Goal: Information Seeking & Learning: Learn about a topic

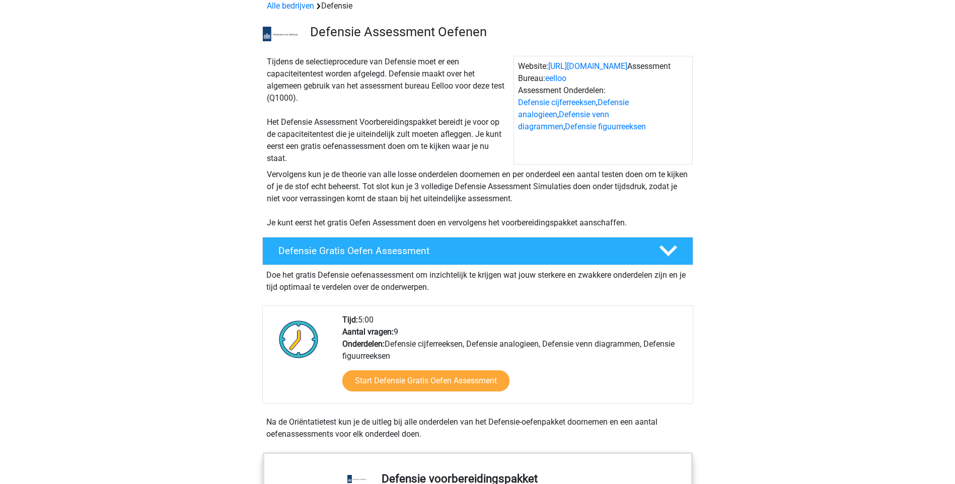
scroll to position [101, 0]
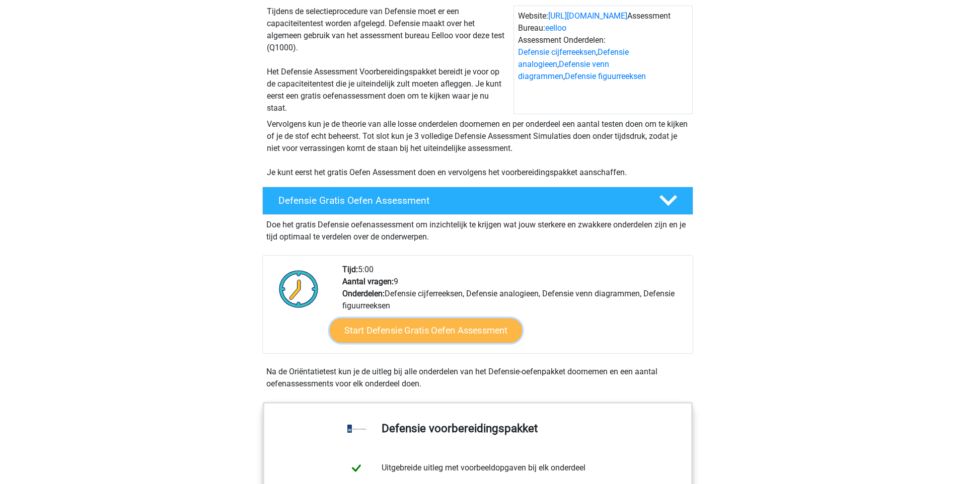
click at [487, 325] on link "Start Defensie Gratis Oefen Assessment" at bounding box center [426, 331] width 192 height 24
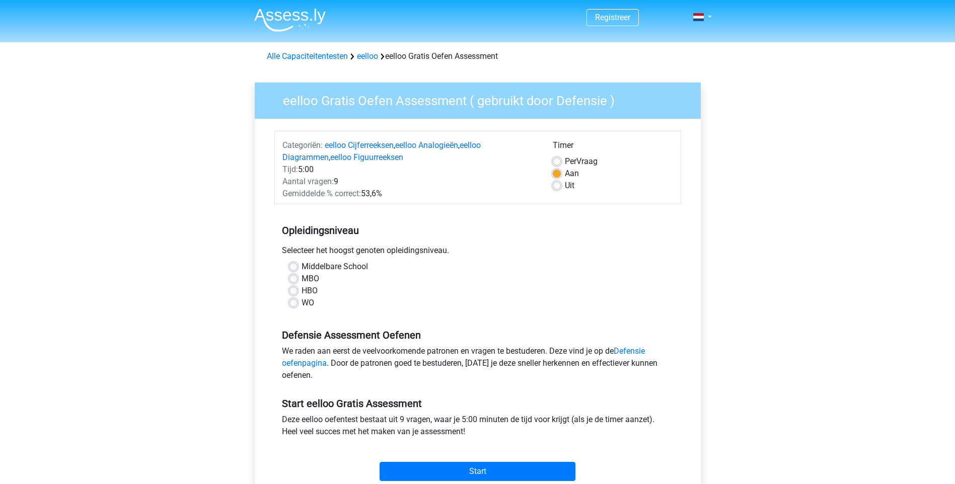
click at [301, 290] on label "HBO" at bounding box center [309, 291] width 16 height 12
click at [292, 290] on input "HBO" at bounding box center [293, 290] width 8 height 10
radio input "true"
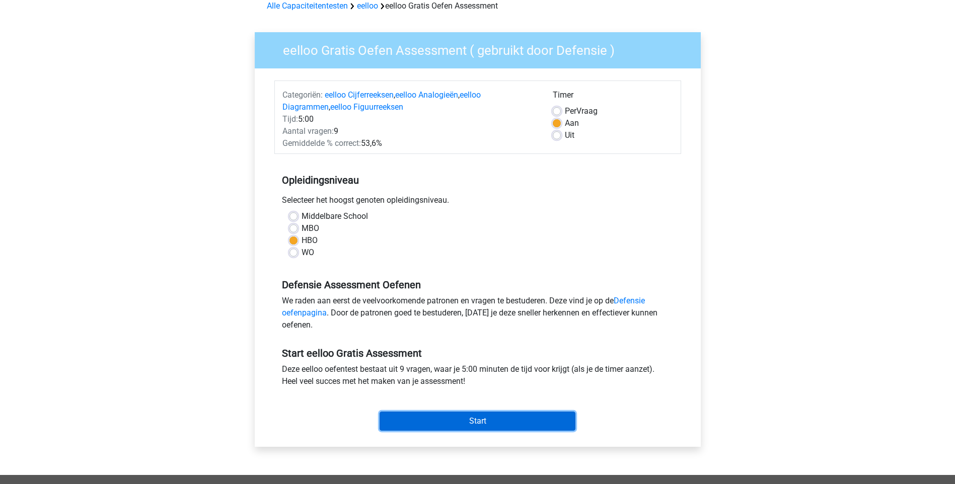
click at [490, 419] on input "Start" at bounding box center [477, 421] width 196 height 19
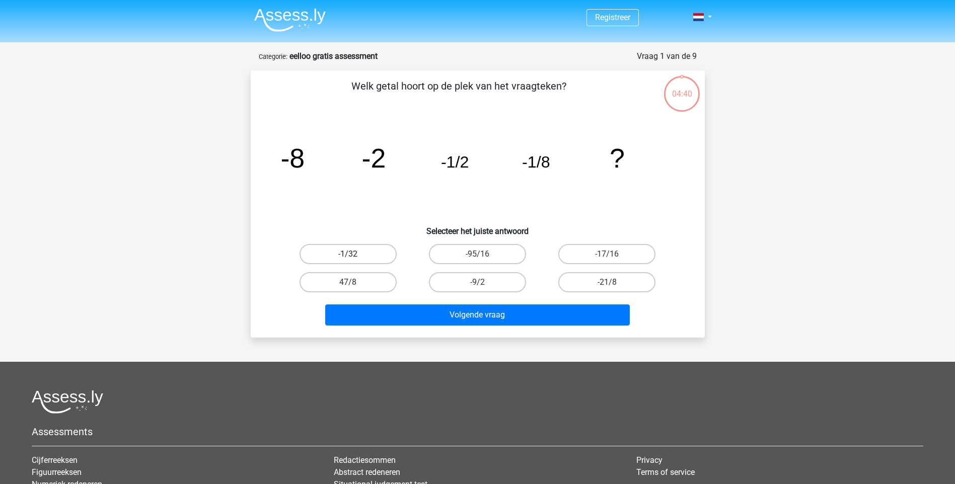
click at [373, 252] on label "-1/32" at bounding box center [347, 254] width 97 height 20
click at [354, 254] on input "-1/32" at bounding box center [351, 257] width 7 height 7
radio input "true"
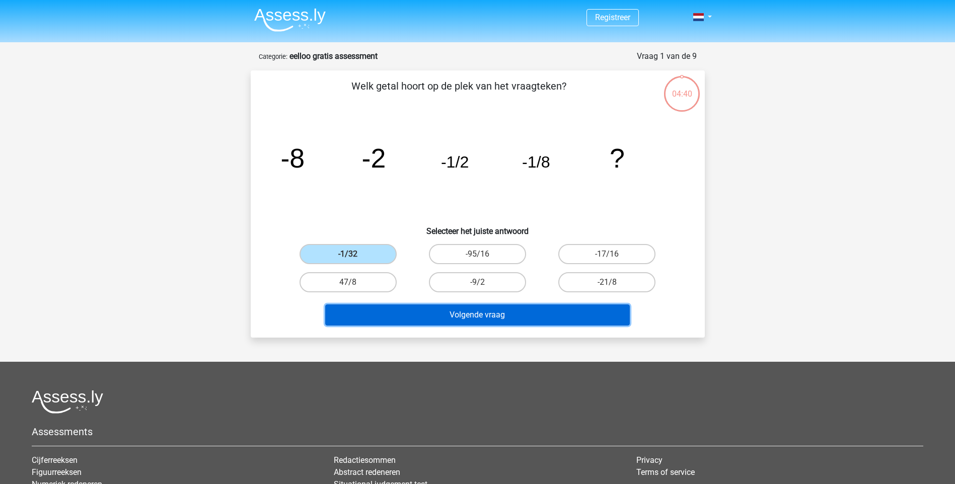
click at [411, 305] on button "Volgende vraag" at bounding box center [477, 314] width 304 height 21
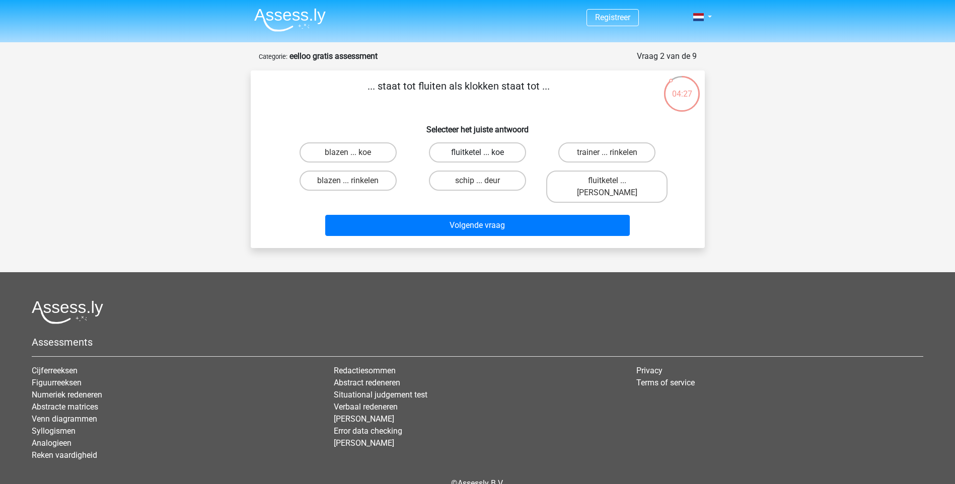
click at [459, 150] on label "fluitketel ... koe" at bounding box center [477, 152] width 97 height 20
click at [477, 152] on input "fluitketel ... koe" at bounding box center [480, 155] width 7 height 7
radio input "true"
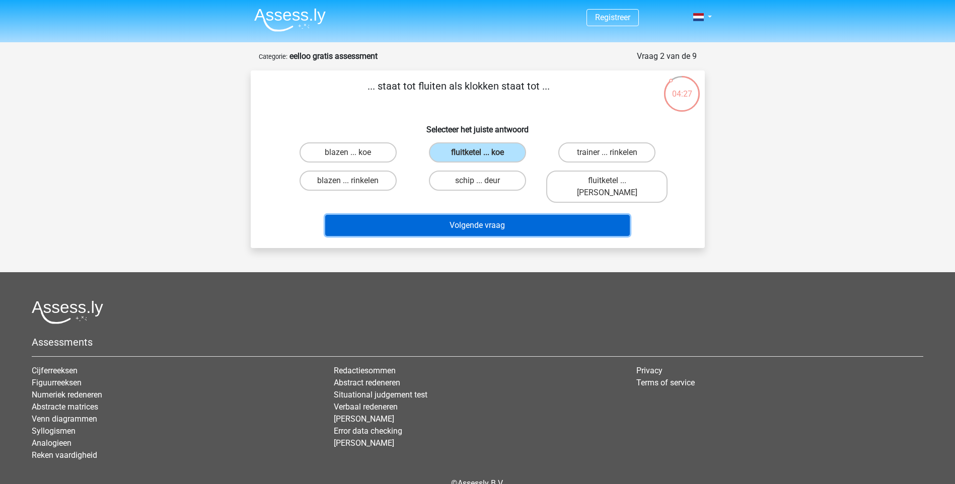
click at [476, 215] on button "Volgende vraag" at bounding box center [477, 225] width 304 height 21
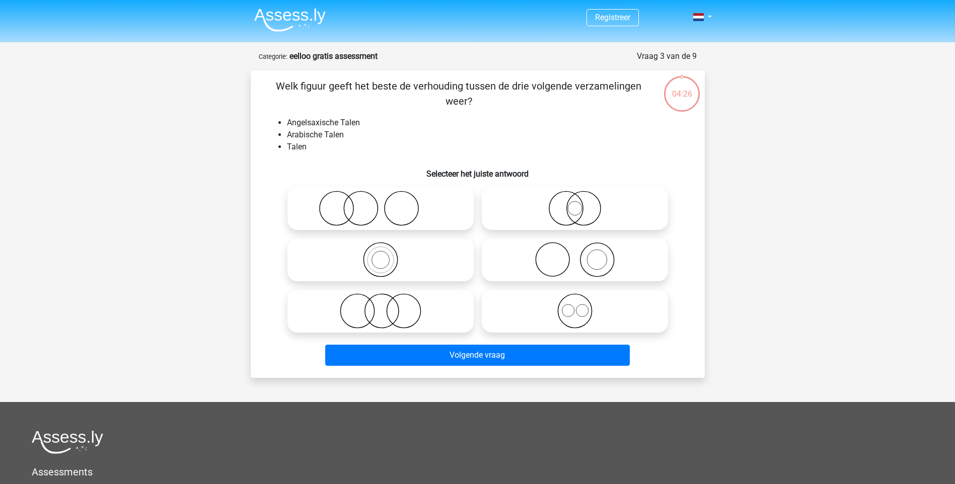
scroll to position [50, 0]
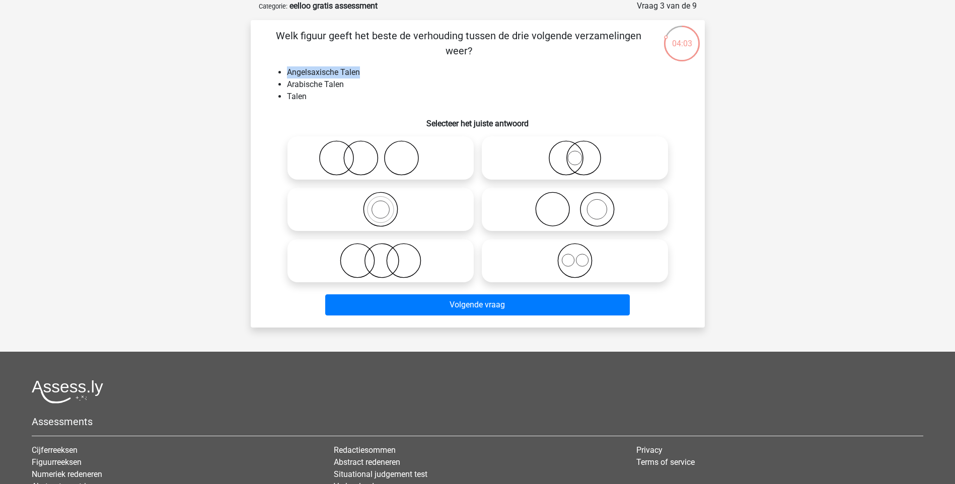
drag, startPoint x: 365, startPoint y: 69, endPoint x: 274, endPoint y: 76, distance: 91.3
click at [274, 76] on ul "Angelsaxische Talen Arabische Talen Talen" at bounding box center [478, 84] width 422 height 36
copy li "Angelsaxische Talen"
click at [460, 76] on li "Angelsaxische Talen" at bounding box center [488, 72] width 402 height 12
click at [574, 167] on icon at bounding box center [575, 157] width 178 height 35
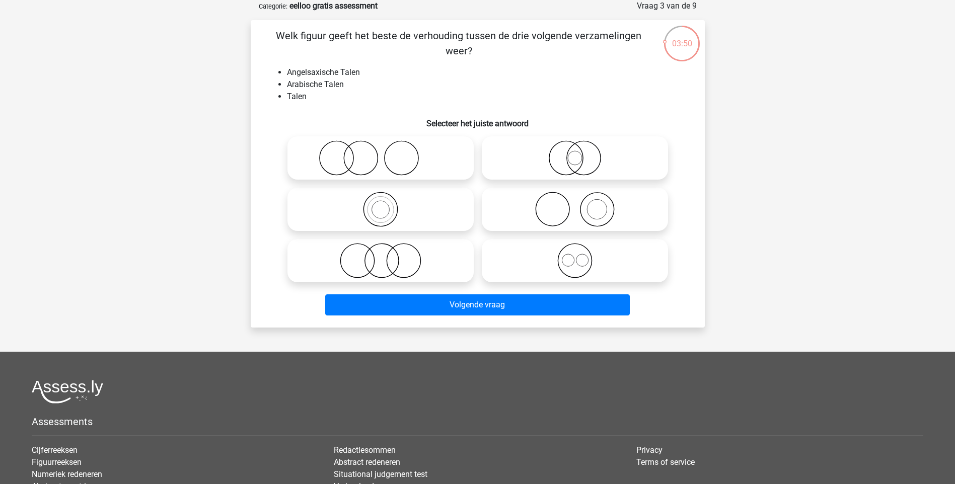
click at [575, 153] on input "radio" at bounding box center [578, 149] width 7 height 7
radio input "true"
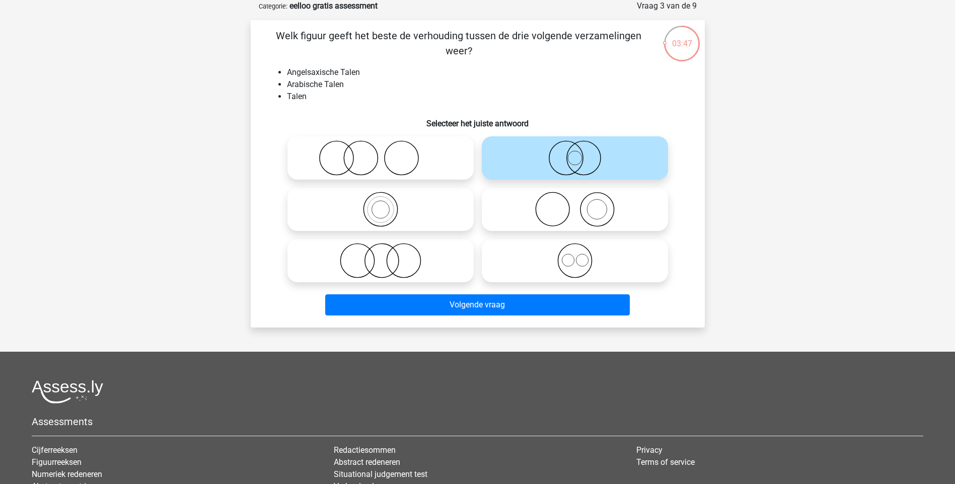
click at [557, 265] on icon at bounding box center [575, 260] width 178 height 35
click at [575, 256] on input "radio" at bounding box center [578, 252] width 7 height 7
radio input "true"
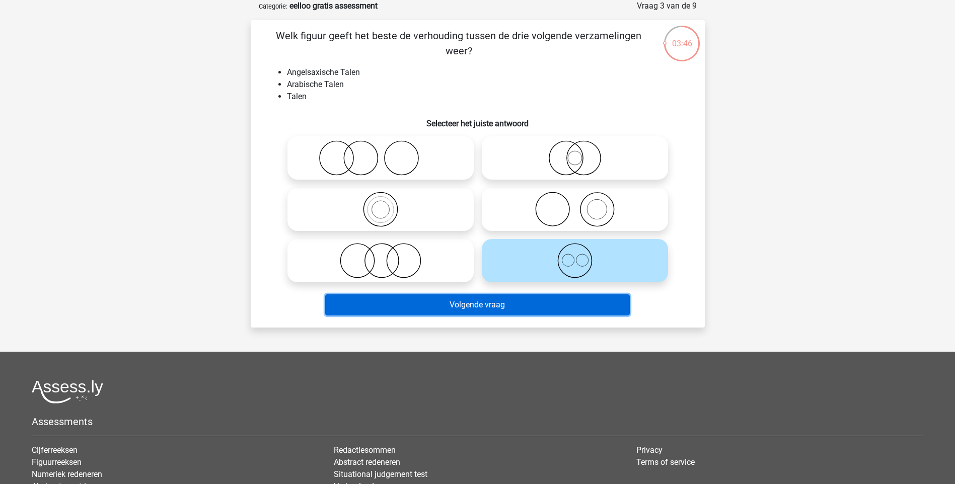
click at [552, 316] on button "Volgende vraag" at bounding box center [477, 304] width 304 height 21
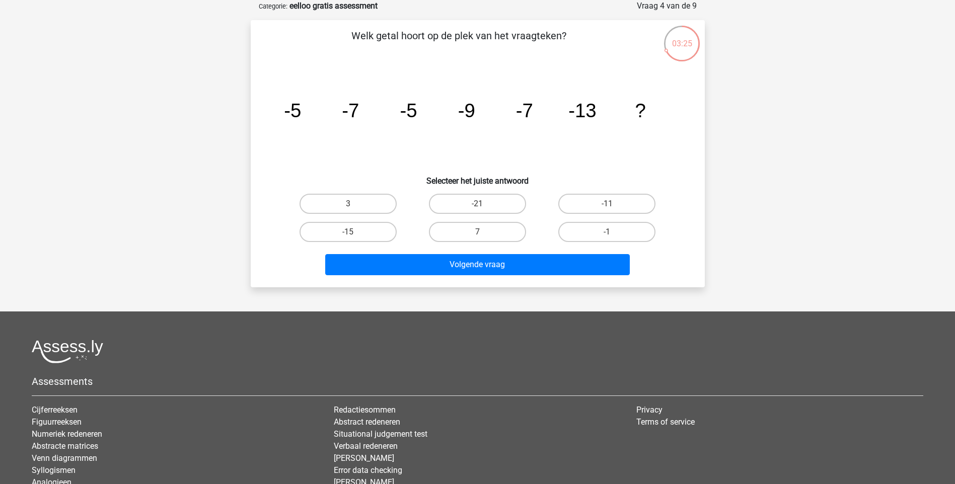
click at [807, 138] on div "Registreer" at bounding box center [477, 264] width 955 height 628
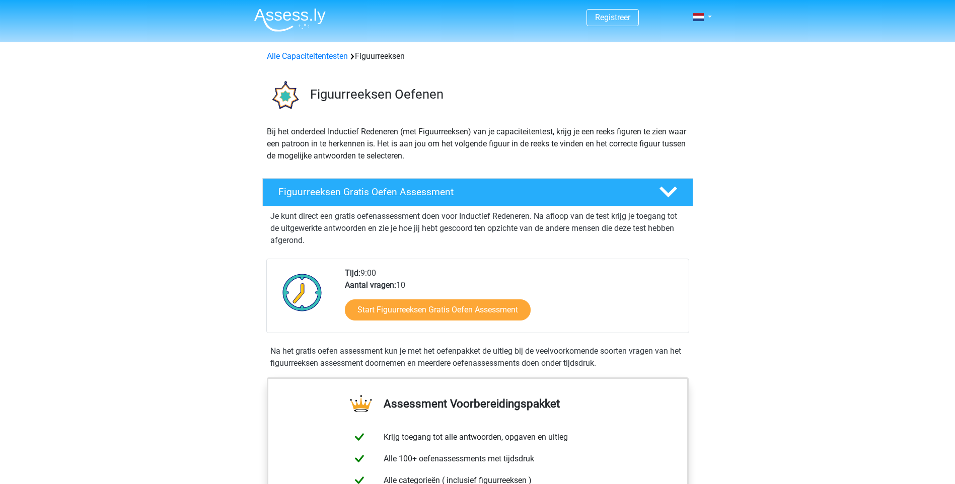
click at [604, 192] on h4 "Figuurreeksen Gratis Oefen Assessment" at bounding box center [460, 192] width 364 height 12
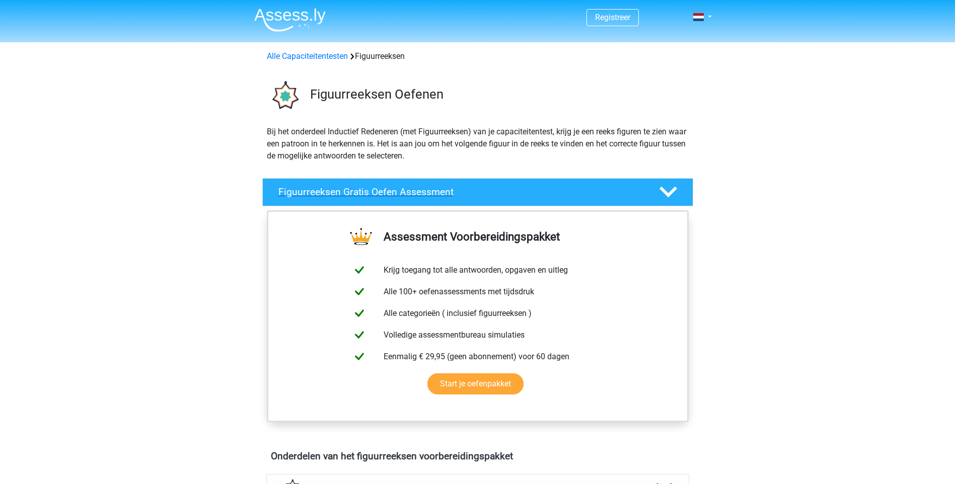
click at [604, 192] on h4 "Figuurreeksen Gratis Oefen Assessment" at bounding box center [460, 192] width 364 height 12
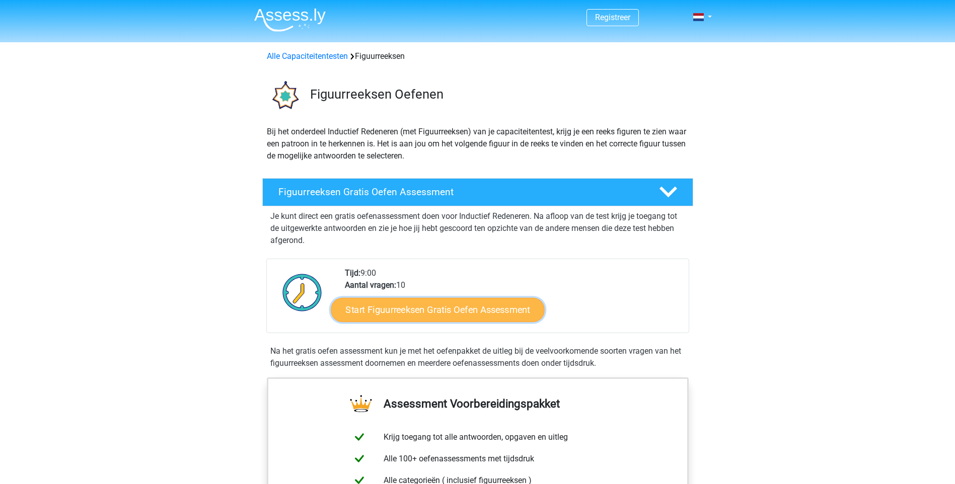
click at [501, 310] on link "Start Figuurreeksen Gratis Oefen Assessment" at bounding box center [437, 309] width 213 height 24
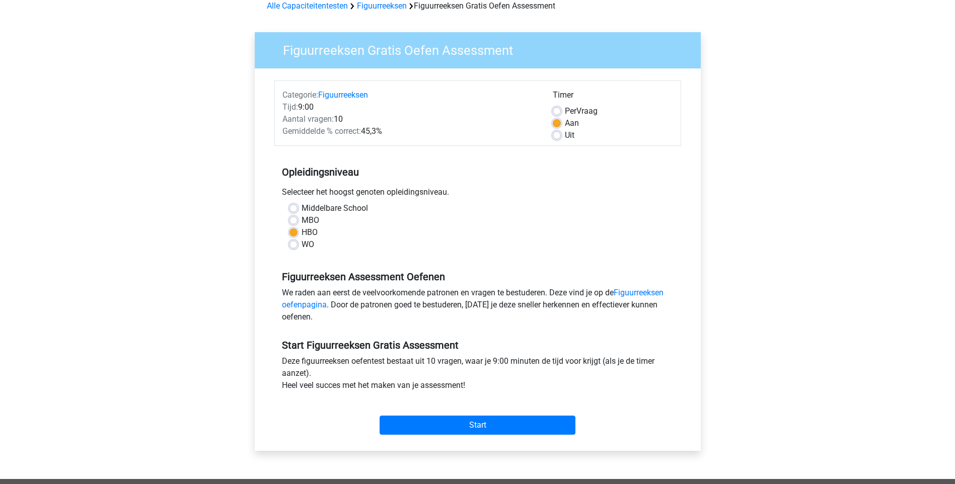
scroll to position [151, 0]
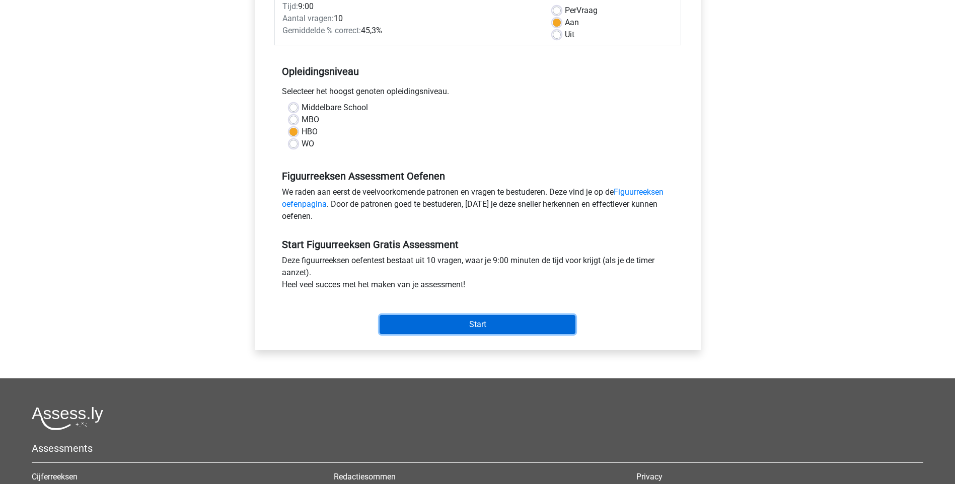
click at [521, 325] on input "Start" at bounding box center [477, 324] width 196 height 19
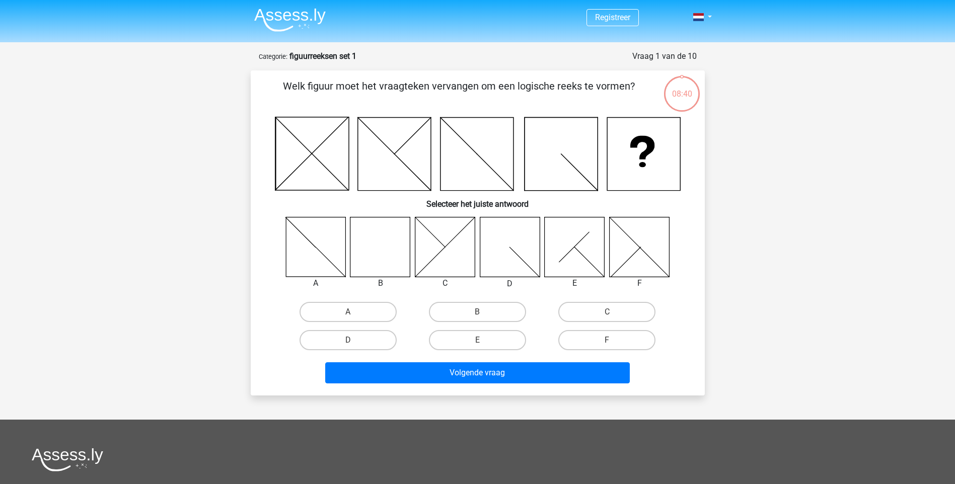
click at [382, 264] on icon at bounding box center [380, 247] width 60 height 60
click at [464, 310] on label "B" at bounding box center [477, 312] width 97 height 20
click at [477, 312] on input "B" at bounding box center [480, 315] width 7 height 7
radio input "true"
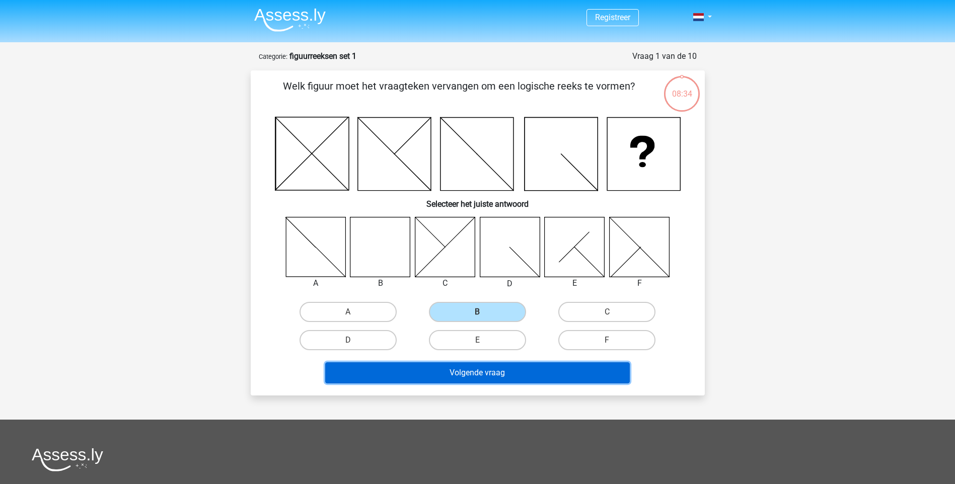
click at [474, 376] on button "Volgende vraag" at bounding box center [477, 372] width 304 height 21
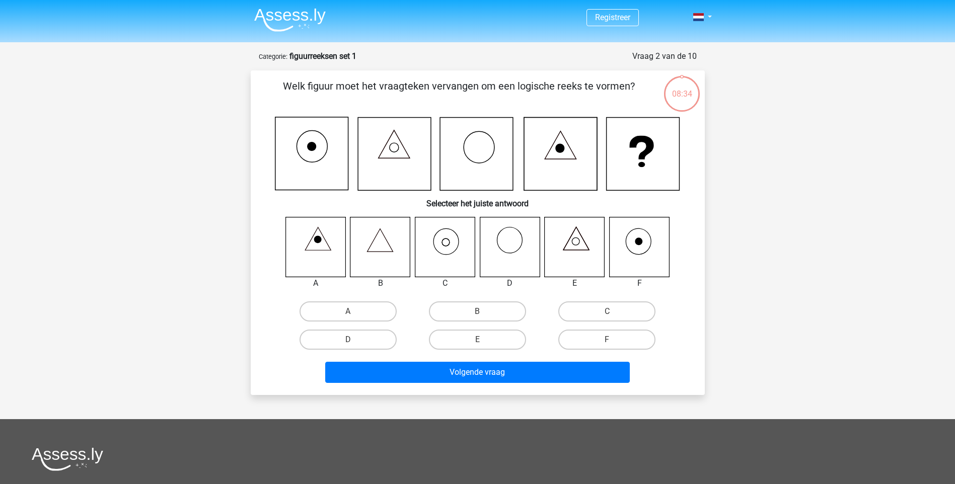
scroll to position [50, 0]
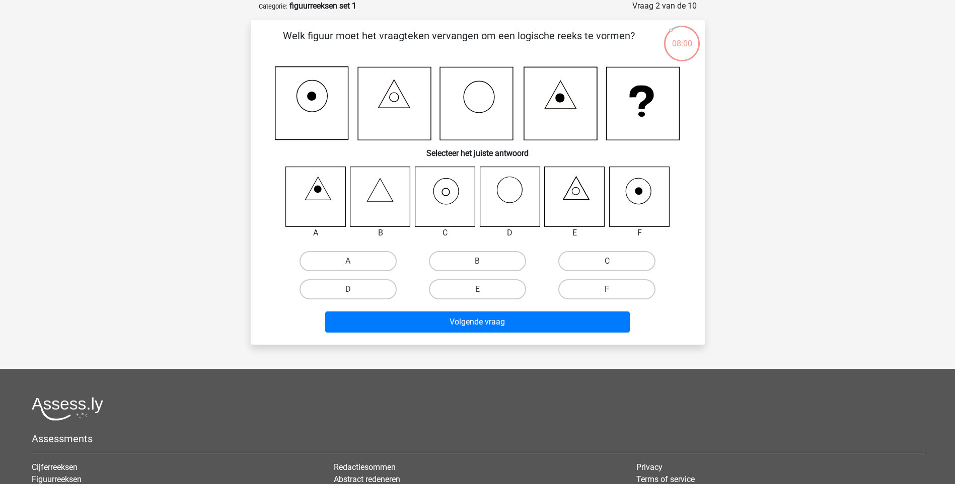
click at [435, 190] on icon at bounding box center [445, 197] width 60 height 60
click at [584, 257] on label "C" at bounding box center [606, 261] width 97 height 20
click at [607, 261] on input "C" at bounding box center [610, 264] width 7 height 7
radio input "true"
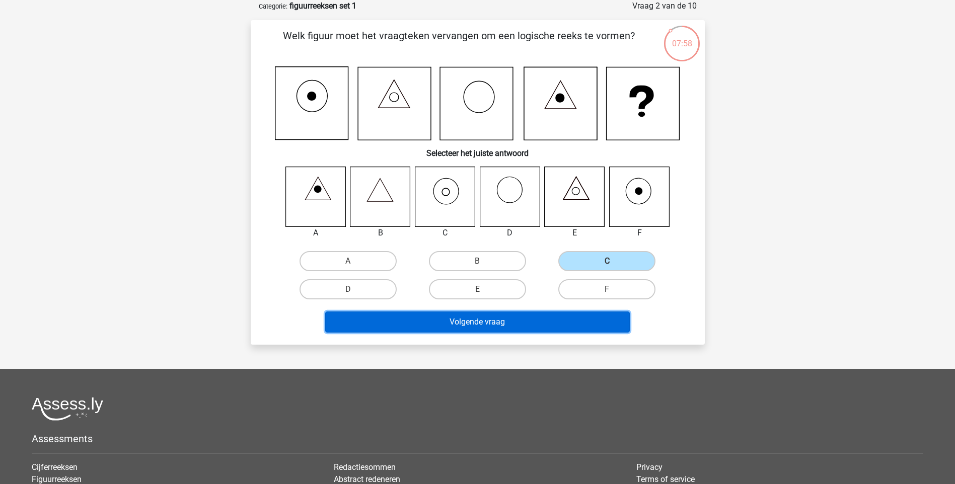
click at [571, 320] on button "Volgende vraag" at bounding box center [477, 322] width 304 height 21
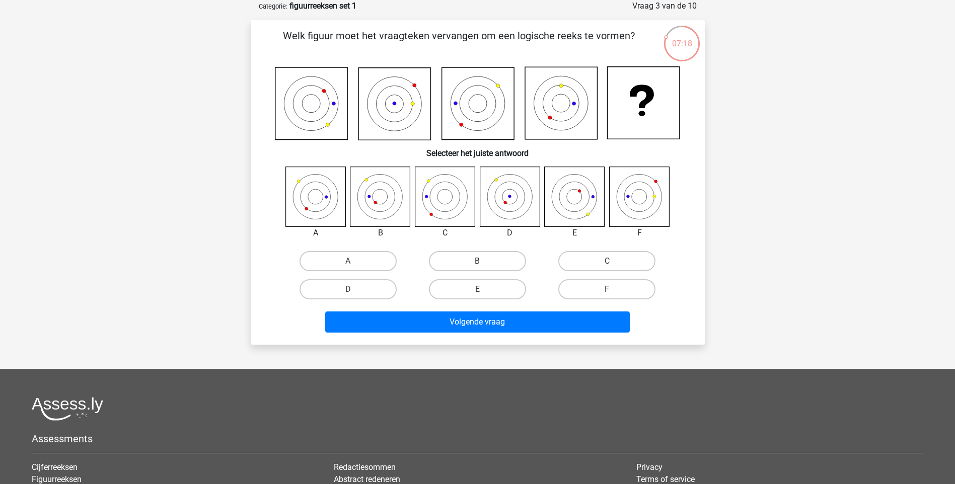
click at [479, 253] on label "B" at bounding box center [477, 261] width 97 height 20
click at [479, 261] on input "B" at bounding box center [480, 264] width 7 height 7
radio input "true"
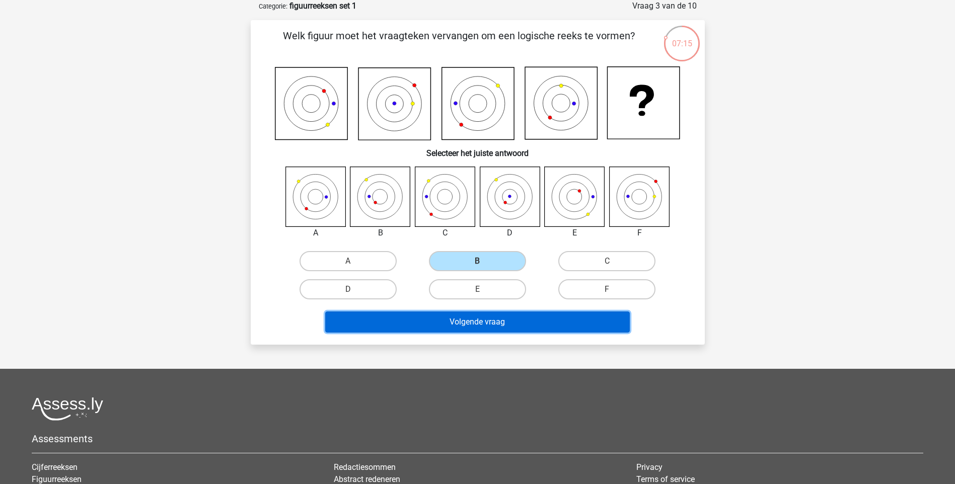
click at [484, 316] on button "Volgende vraag" at bounding box center [477, 322] width 304 height 21
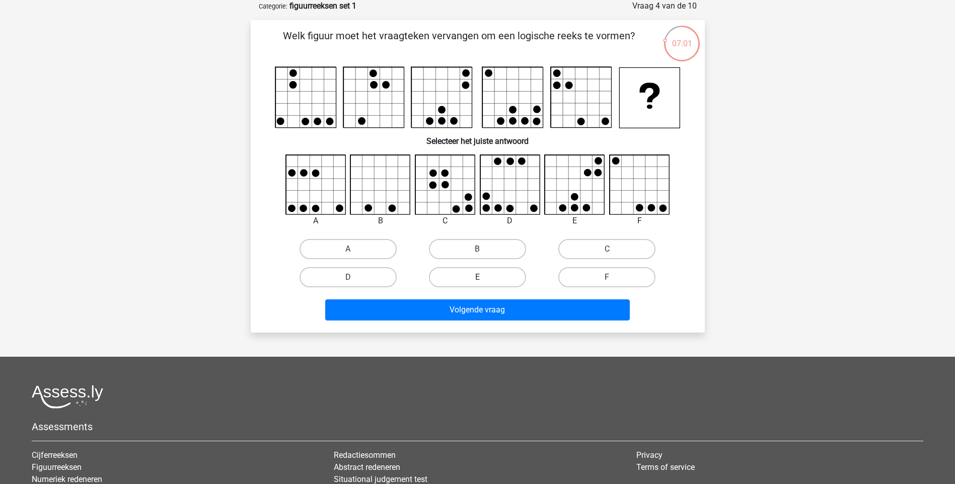
click at [507, 269] on label "E" at bounding box center [477, 277] width 97 height 20
click at [484, 277] on input "E" at bounding box center [480, 280] width 7 height 7
radio input "true"
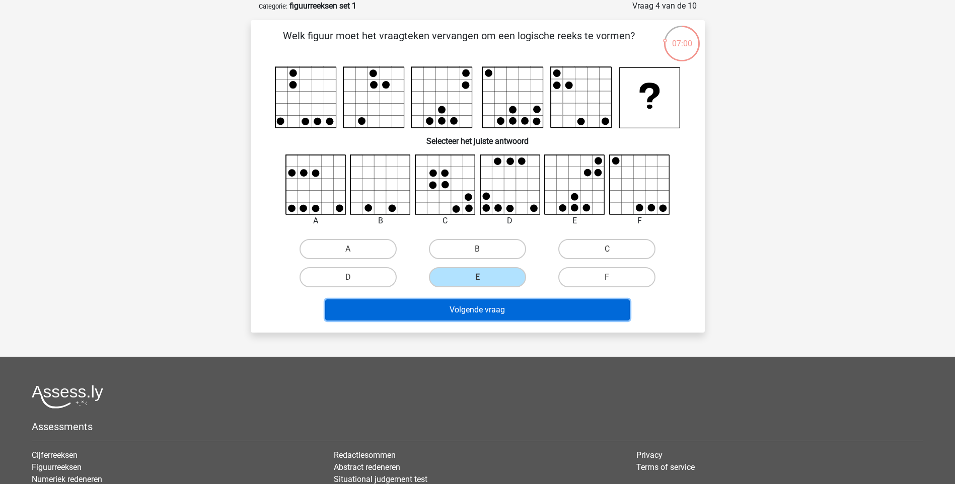
click at [501, 308] on button "Volgende vraag" at bounding box center [477, 309] width 304 height 21
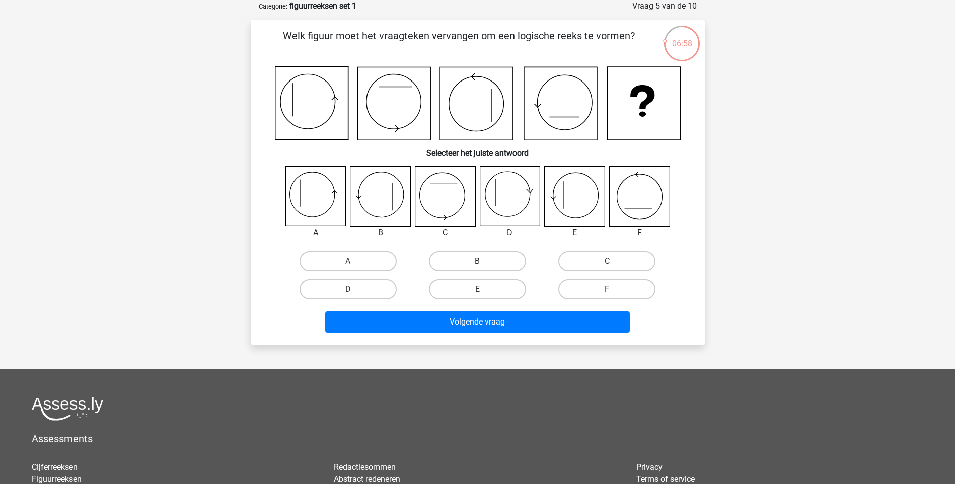
click at [493, 265] on label "B" at bounding box center [477, 261] width 97 height 20
click at [484, 265] on input "B" at bounding box center [480, 264] width 7 height 7
radio input "true"
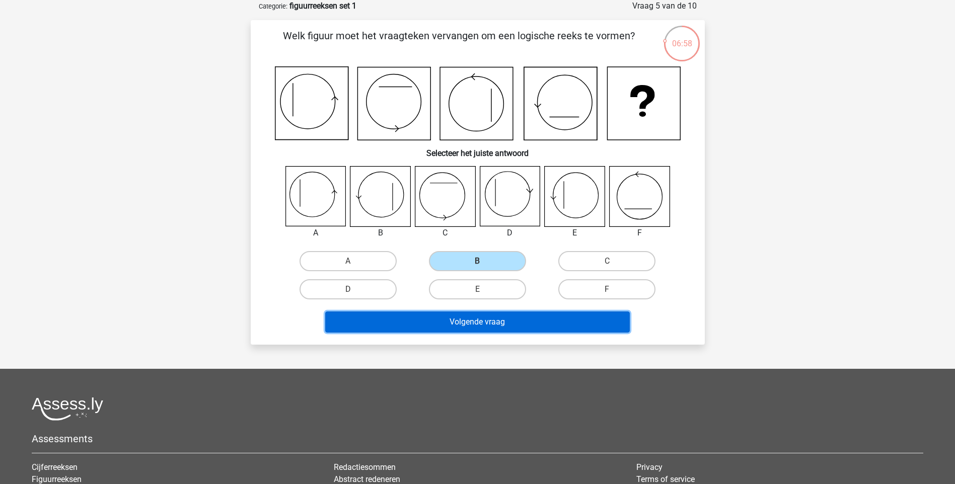
click at [493, 313] on button "Volgende vraag" at bounding box center [477, 322] width 304 height 21
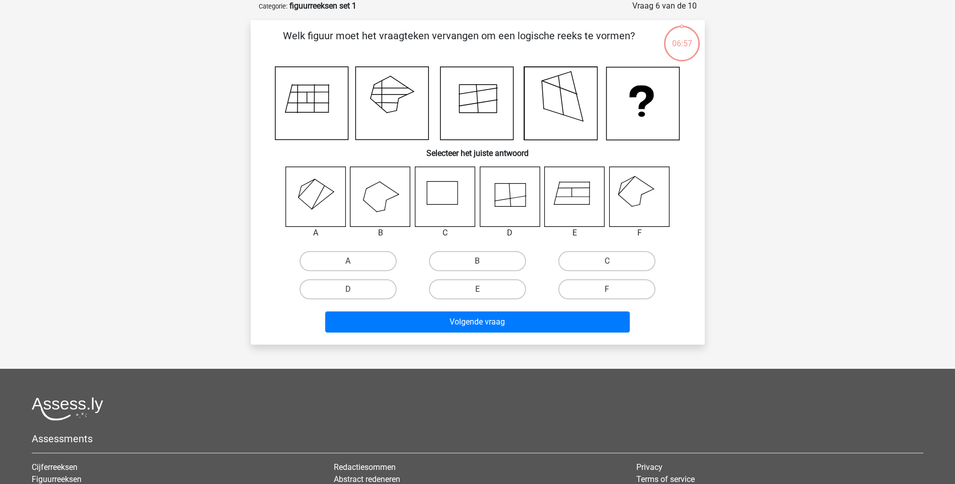
click at [409, 271] on div "F" at bounding box center [347, 261] width 121 height 20
click at [584, 289] on label "F" at bounding box center [606, 289] width 97 height 20
click at [607, 289] on input "F" at bounding box center [610, 292] width 7 height 7
radio input "true"
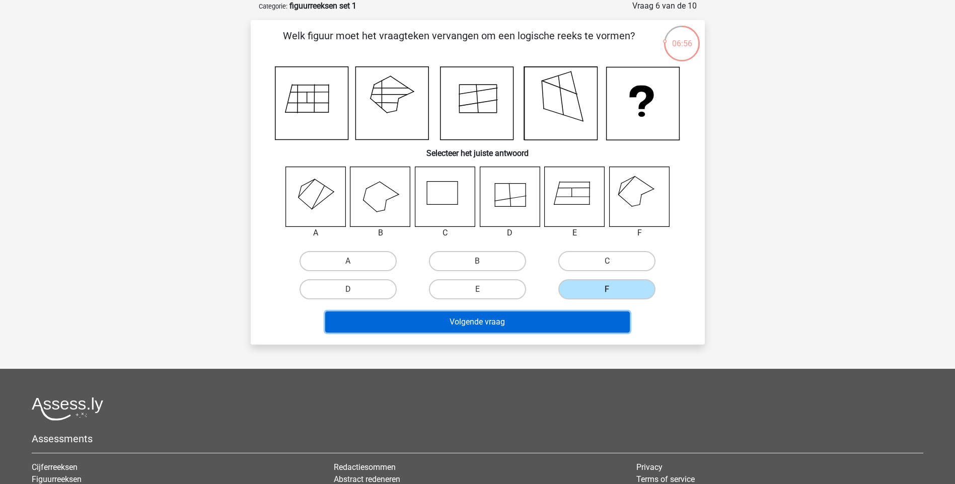
click at [551, 320] on button "Volgende vraag" at bounding box center [477, 322] width 304 height 21
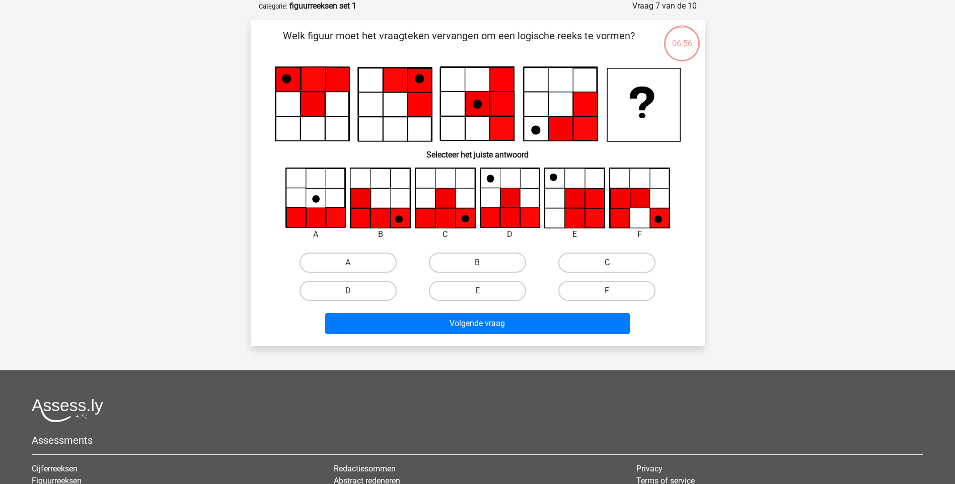
click at [578, 254] on label "C" at bounding box center [606, 263] width 97 height 20
click at [607, 263] on input "C" at bounding box center [610, 266] width 7 height 7
radio input "true"
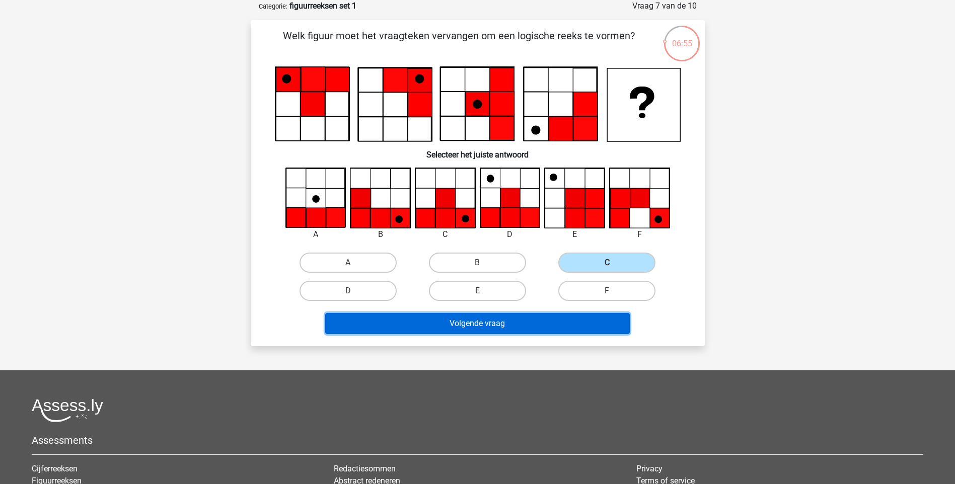
click at [544, 314] on button "Volgende vraag" at bounding box center [477, 323] width 304 height 21
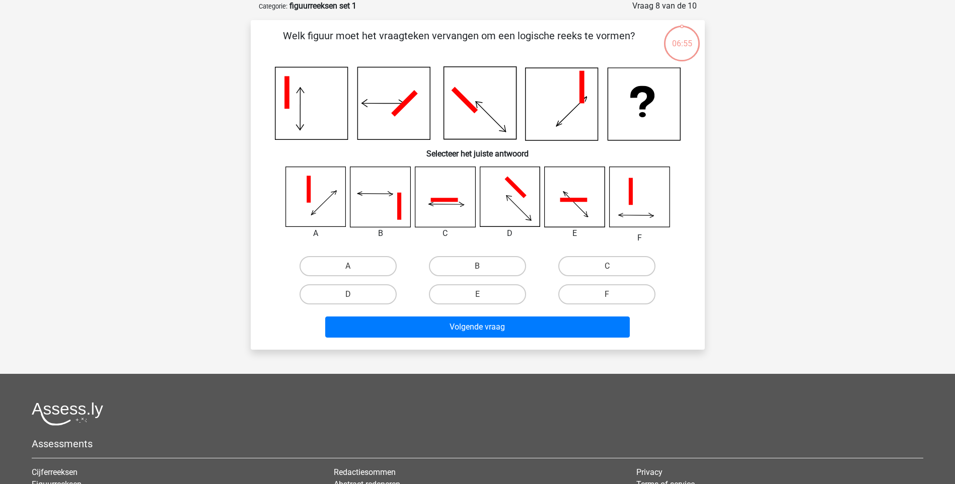
click at [427, 279] on div "B" at bounding box center [477, 266] width 129 height 28
click at [444, 290] on label "E" at bounding box center [477, 294] width 97 height 20
click at [477, 294] on input "E" at bounding box center [480, 297] width 7 height 7
radio input "true"
click at [443, 316] on div "Volgende vraag" at bounding box center [478, 325] width 422 height 33
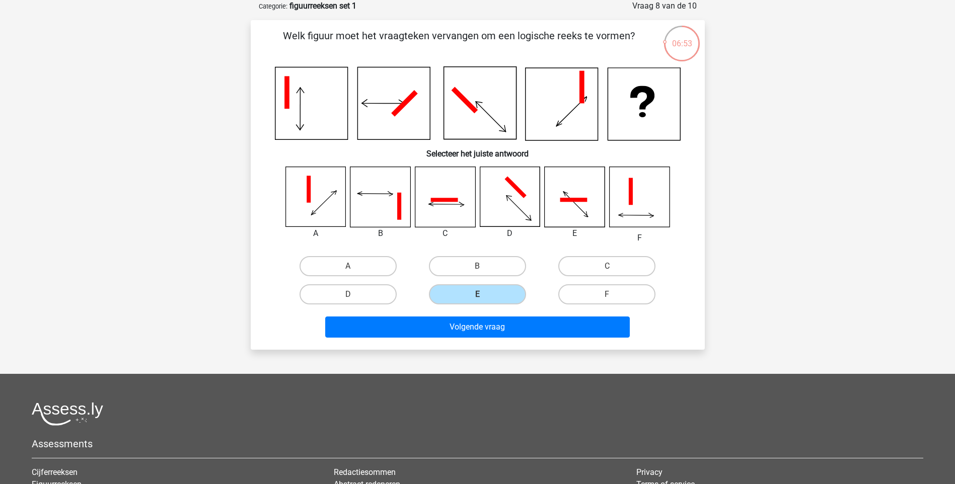
click at [389, 313] on div "Volgende vraag" at bounding box center [478, 325] width 422 height 33
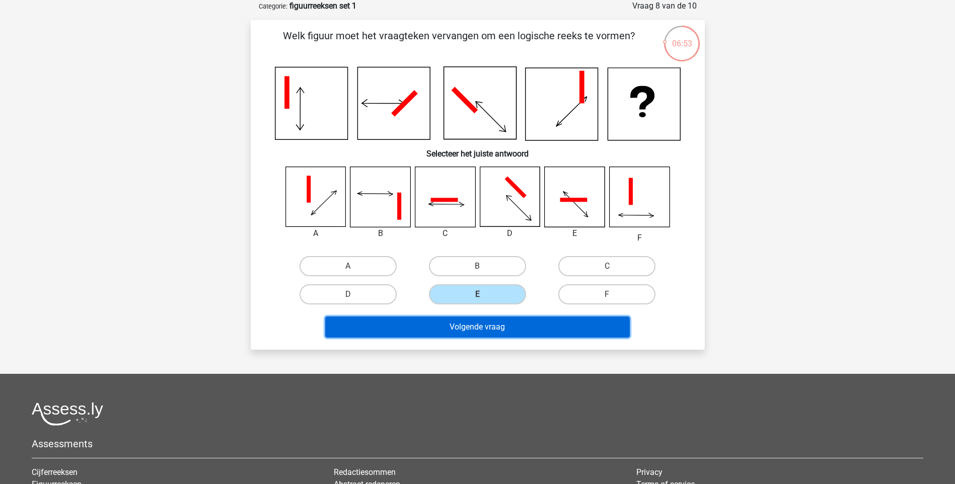
click at [391, 327] on button "Volgende vraag" at bounding box center [477, 327] width 304 height 21
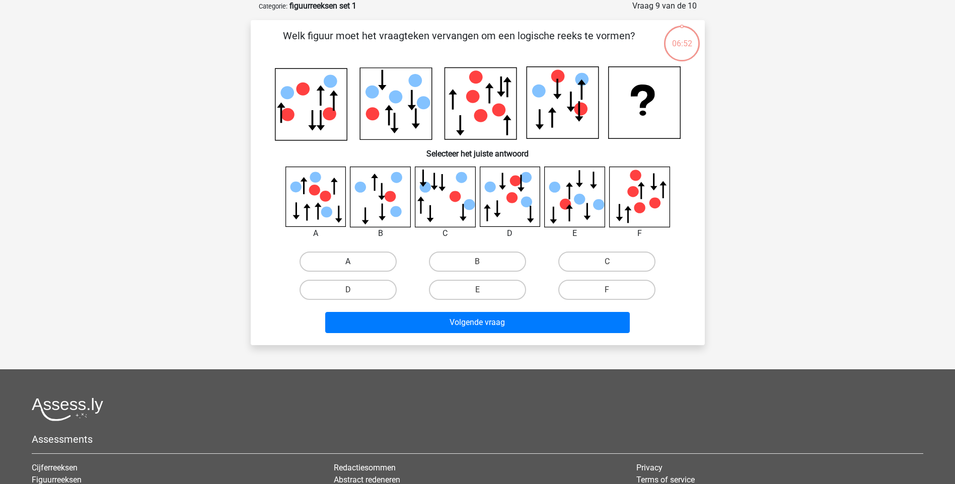
click at [362, 258] on label "A" at bounding box center [347, 262] width 97 height 20
click at [354, 262] on input "A" at bounding box center [351, 265] width 7 height 7
radio input "true"
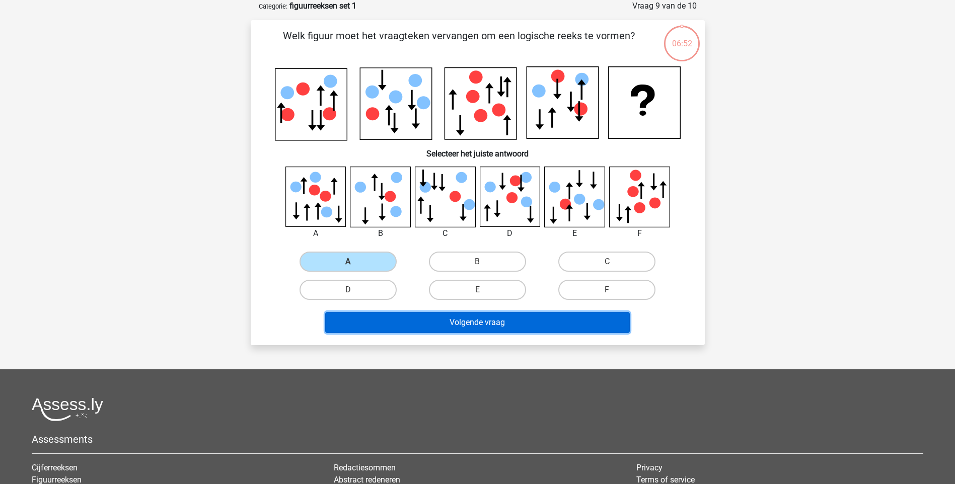
click at [443, 328] on button "Volgende vraag" at bounding box center [477, 322] width 304 height 21
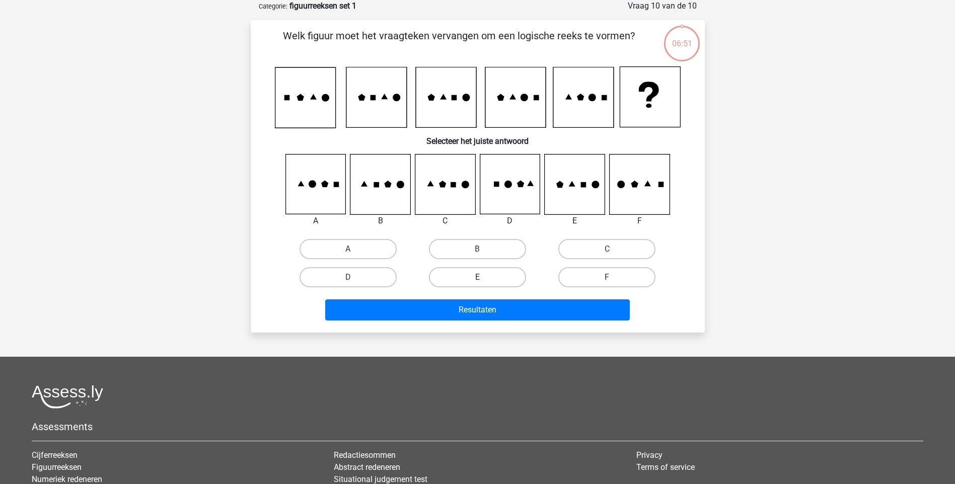
click at [523, 270] on label "E" at bounding box center [477, 277] width 97 height 20
click at [484, 277] on input "E" at bounding box center [480, 280] width 7 height 7
radio input "true"
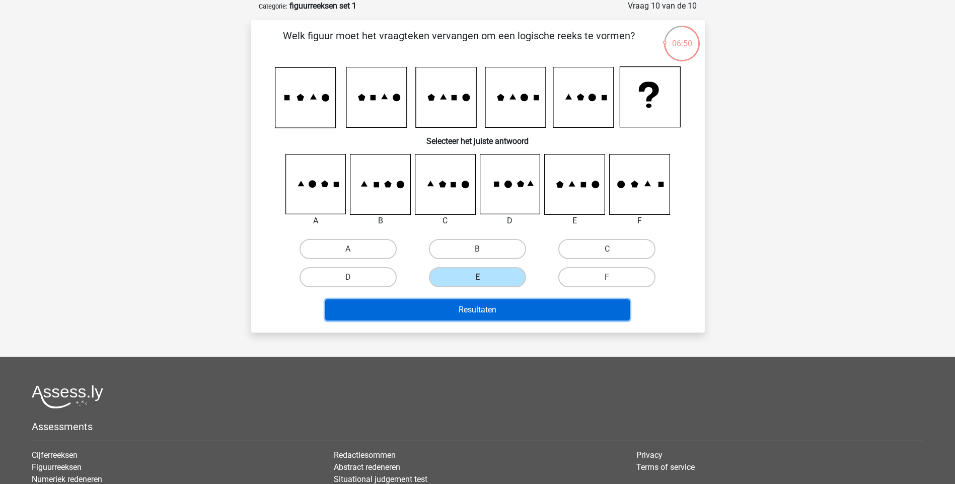
click at [513, 302] on button "Resultaten" at bounding box center [477, 309] width 304 height 21
